Goal: Information Seeking & Learning: Learn about a topic

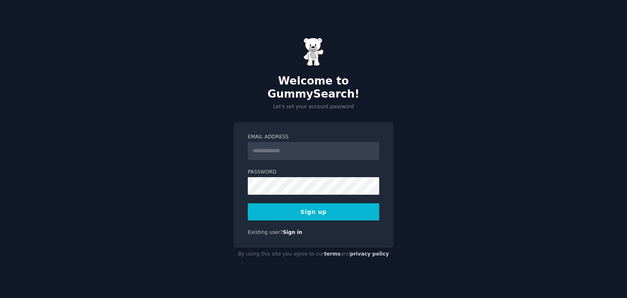
click at [286, 147] on input "Email Address" at bounding box center [313, 151] width 131 height 18
click at [284, 148] on input "Email Address" at bounding box center [313, 151] width 131 height 18
type input "**********"
click at [248, 203] on button "Sign up" at bounding box center [313, 211] width 131 height 17
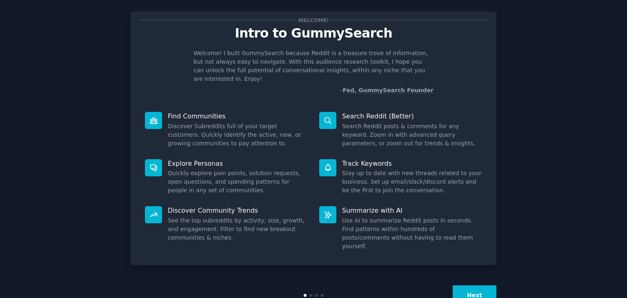
scroll to position [21, 0]
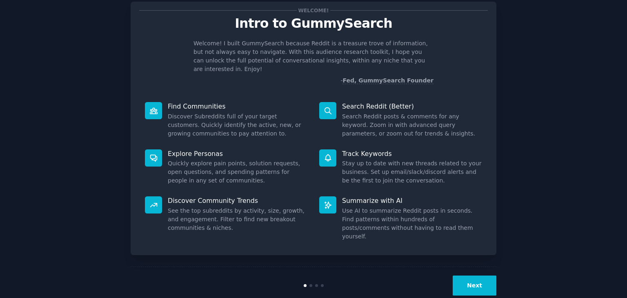
click at [465, 275] on button "Next" at bounding box center [475, 285] width 44 height 20
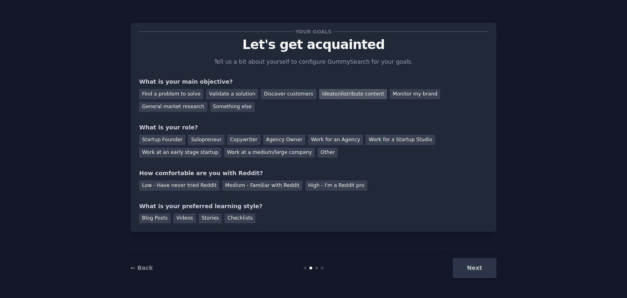
click at [324, 95] on div "Ideate/distribute content" at bounding box center [353, 94] width 68 height 10
click at [207, 102] on div "General market research" at bounding box center [173, 107] width 68 height 10
click at [333, 95] on div "Ideate/distribute content" at bounding box center [353, 94] width 68 height 10
click at [202, 140] on div "Solopreneur" at bounding box center [206, 140] width 36 height 10
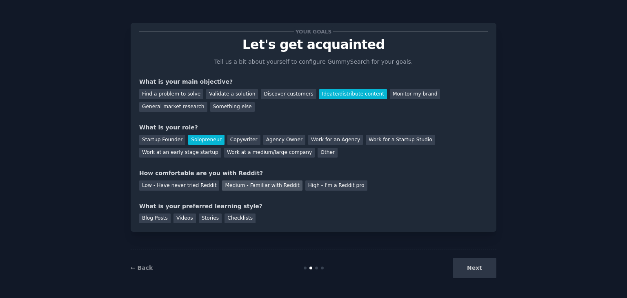
click at [231, 183] on div "Medium - Familiar with Reddit" at bounding box center [262, 185] width 80 height 10
click at [154, 221] on div "Blog Posts" at bounding box center [154, 218] width 31 height 10
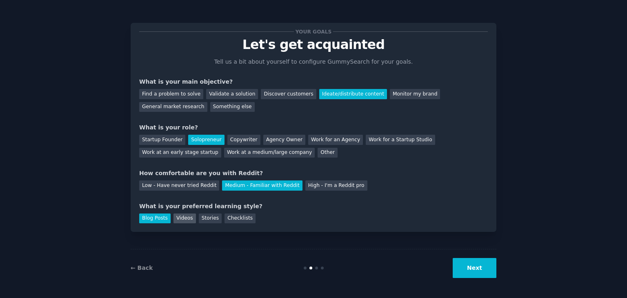
click at [175, 220] on div "Videos" at bounding box center [184, 218] width 22 height 10
click at [462, 264] on button "Next" at bounding box center [475, 268] width 44 height 20
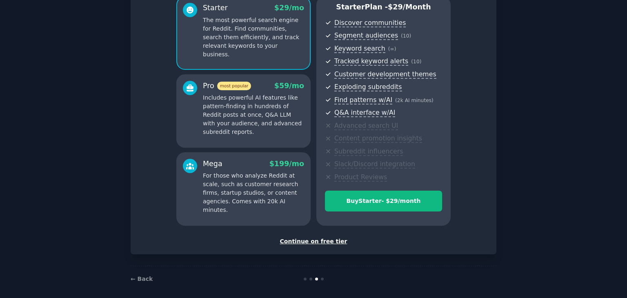
scroll to position [82, 0]
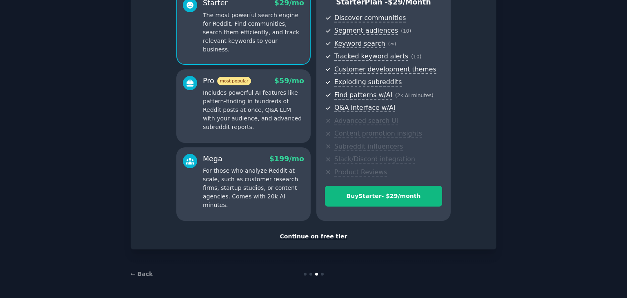
click at [313, 236] on div "Continue on free tier" at bounding box center [313, 236] width 349 height 9
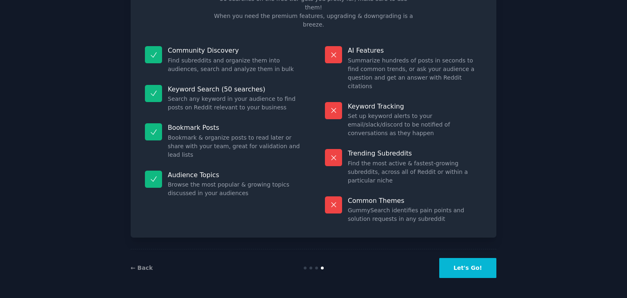
scroll to position [20, 0]
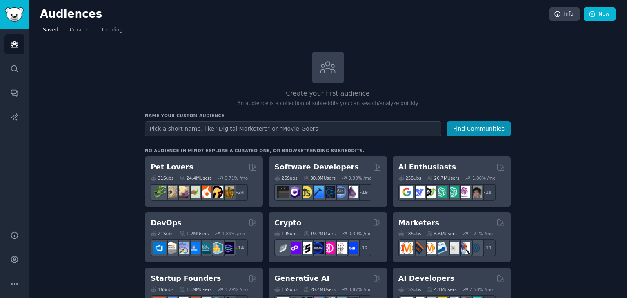
click at [77, 29] on span "Curated" at bounding box center [80, 30] width 20 height 7
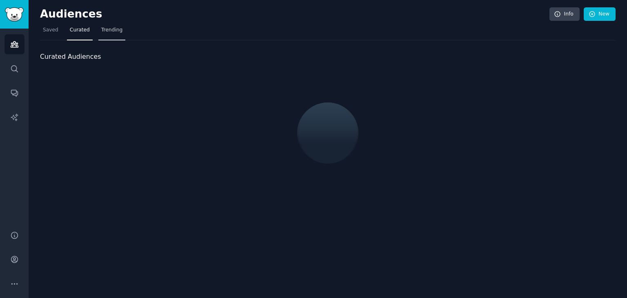
click at [101, 30] on span "Trending" at bounding box center [111, 30] width 21 height 7
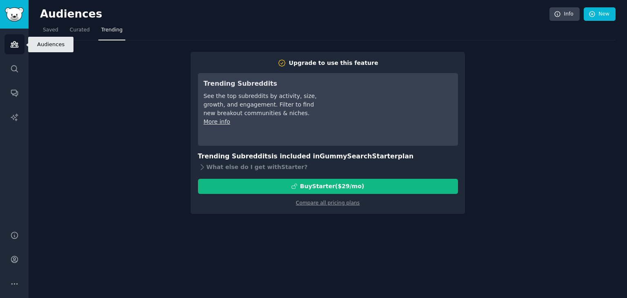
click at [18, 39] on link "Audiences" at bounding box center [14, 44] width 20 height 20
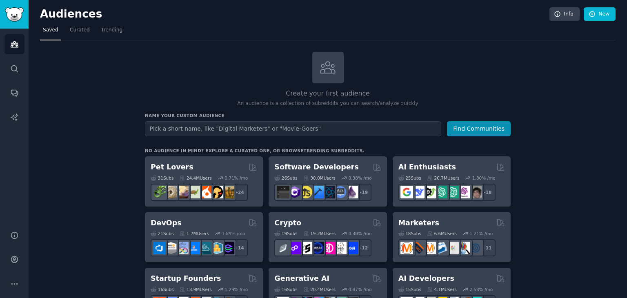
click at [186, 131] on input "text" at bounding box center [293, 128] width 296 height 15
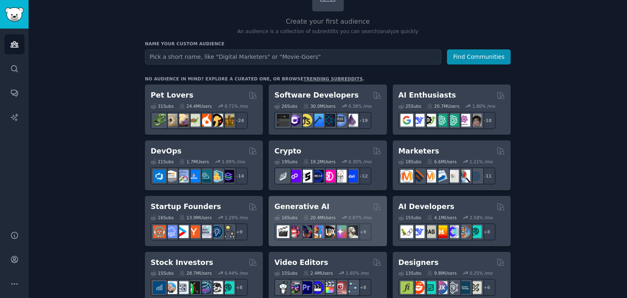
scroll to position [82, 0]
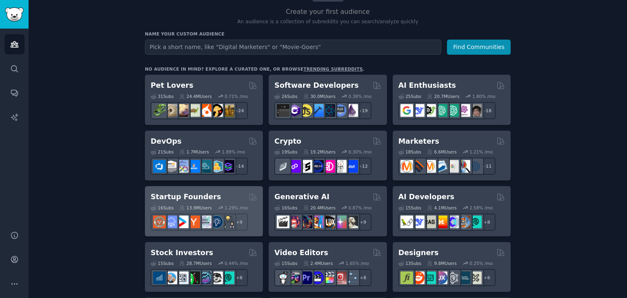
click at [194, 196] on h2 "Startup Founders" at bounding box center [186, 197] width 70 height 10
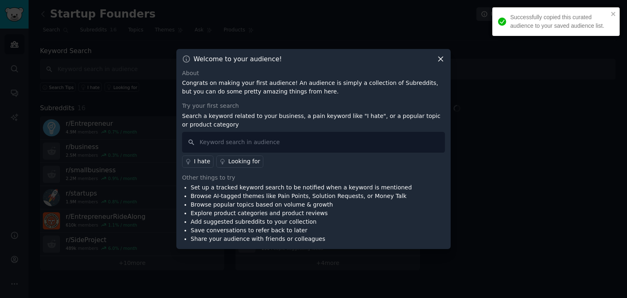
click at [441, 59] on icon at bounding box center [440, 59] width 4 height 4
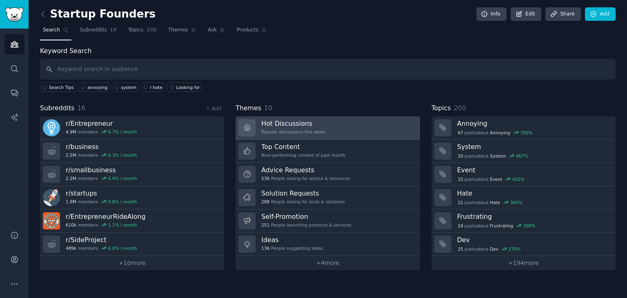
click at [277, 127] on div "Hot Discussions Popular discussions this week" at bounding box center [293, 127] width 64 height 17
